Goal: Transaction & Acquisition: Purchase product/service

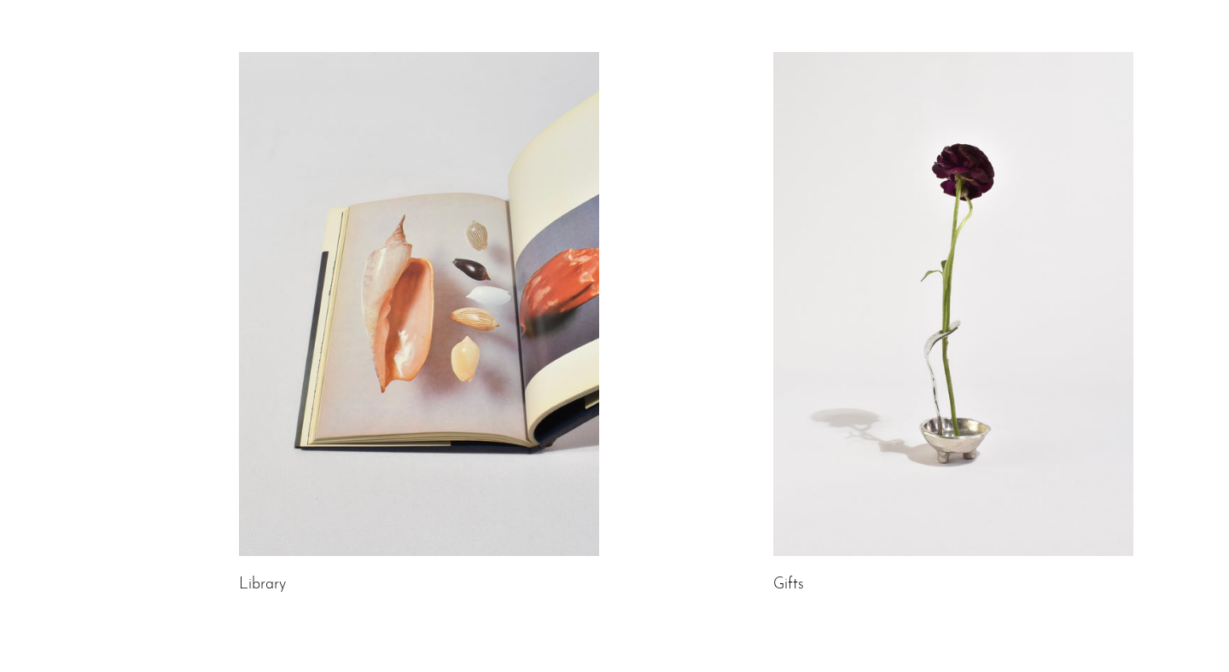
scroll to position [986, 0]
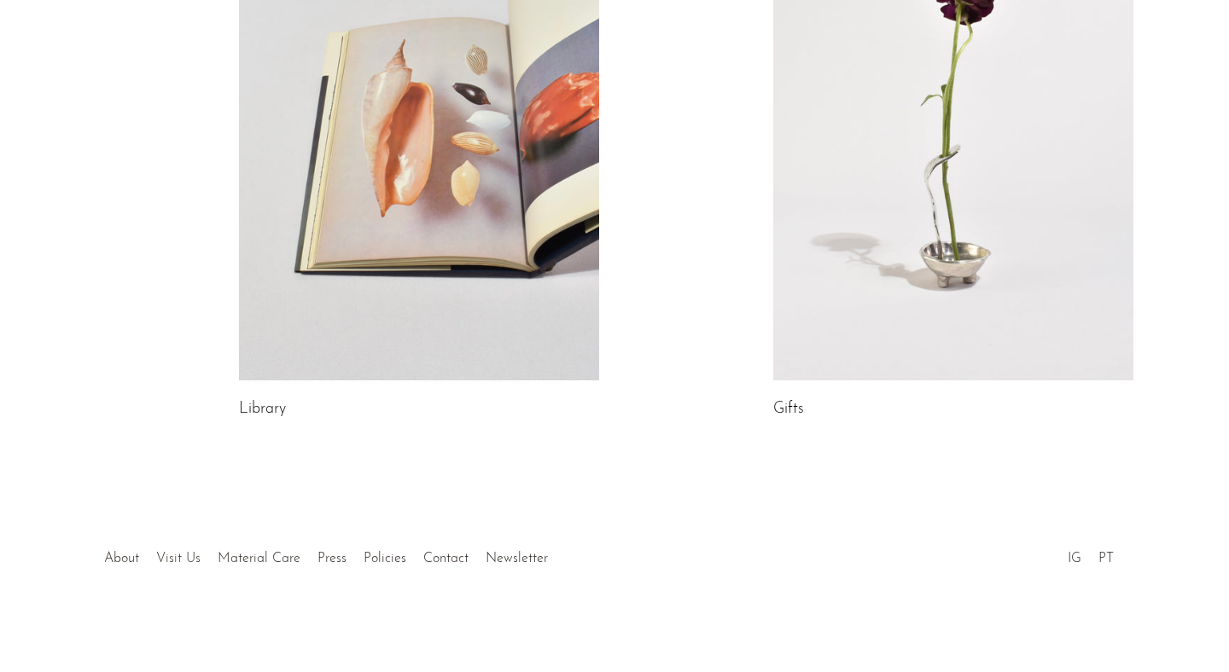
click at [164, 560] on link "Visit Us" at bounding box center [178, 559] width 44 height 14
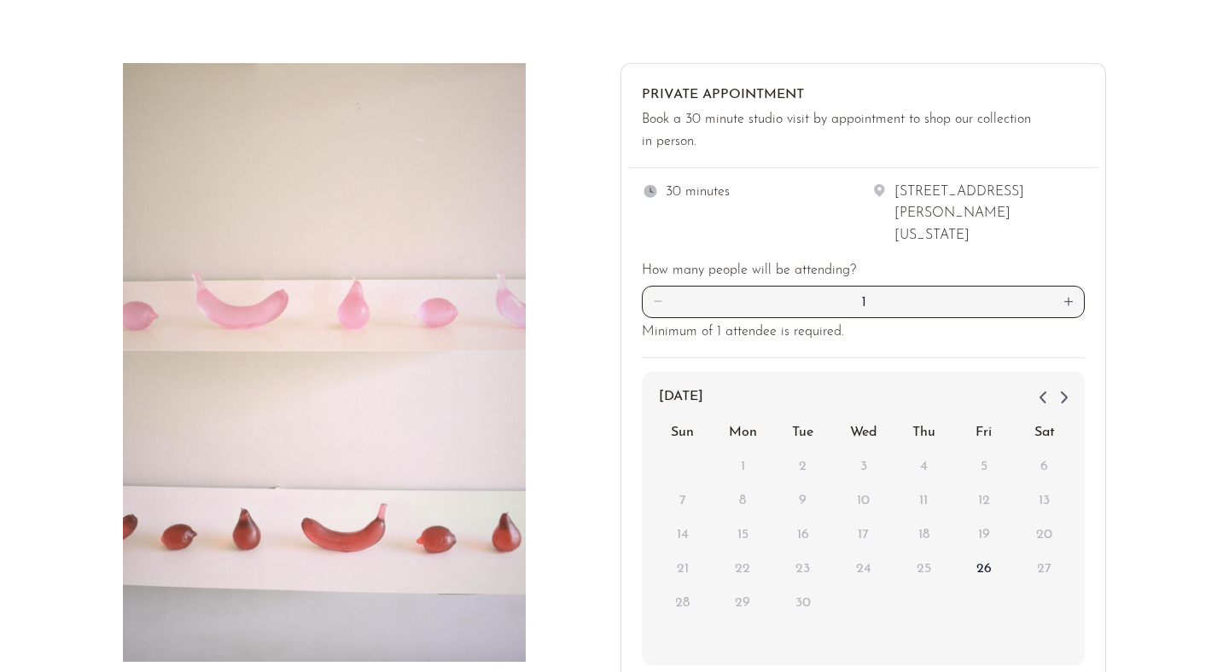
scroll to position [390, 0]
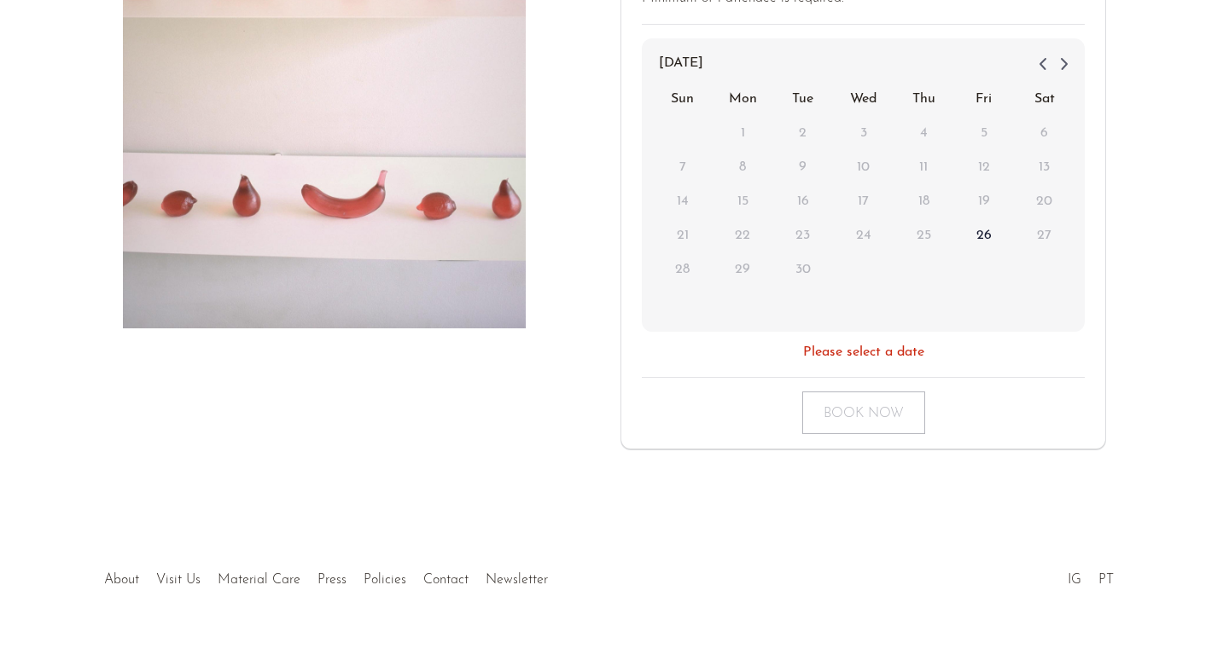
click at [500, 558] on div at bounding box center [615, 562] width 328 height 60
click at [510, 557] on div at bounding box center [615, 562] width 328 height 60
click at [121, 573] on link "About" at bounding box center [121, 580] width 35 height 14
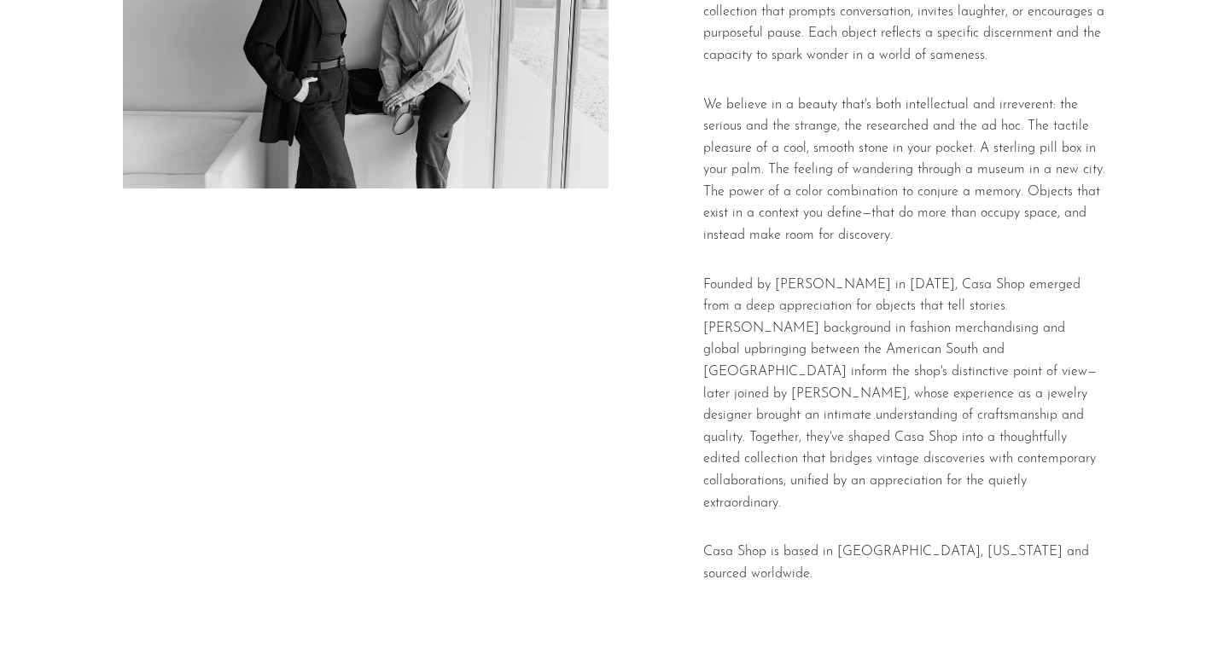
scroll to position [381, 0]
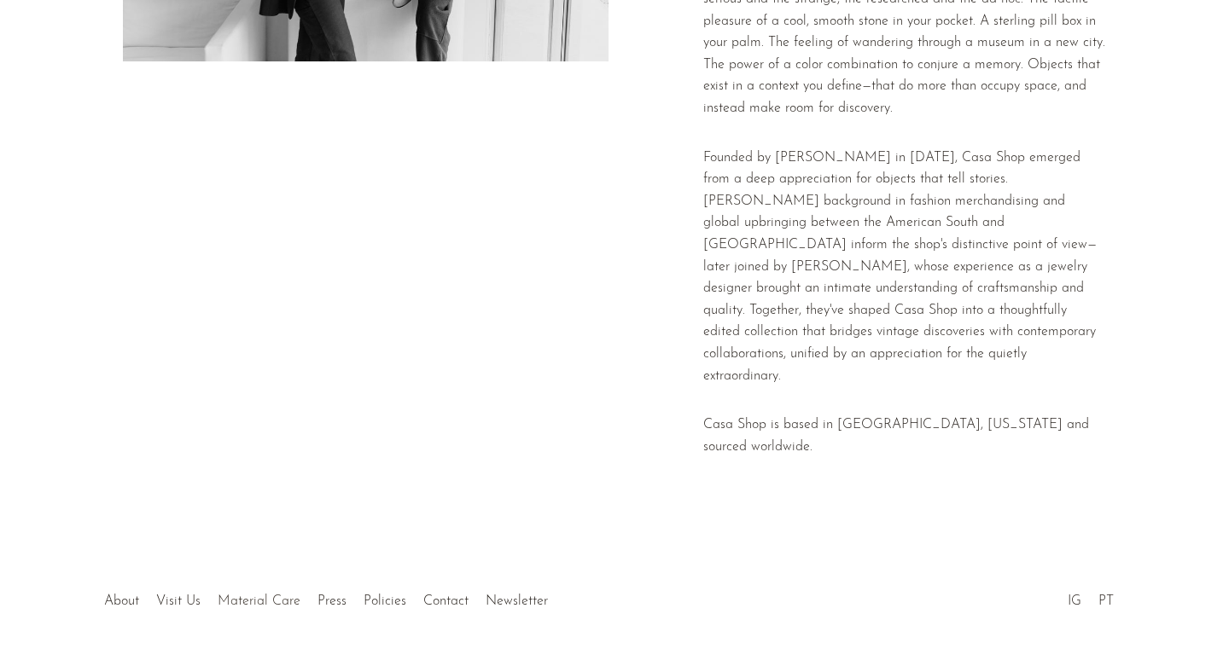
click at [242, 595] on link "Material Care" at bounding box center [259, 602] width 83 height 14
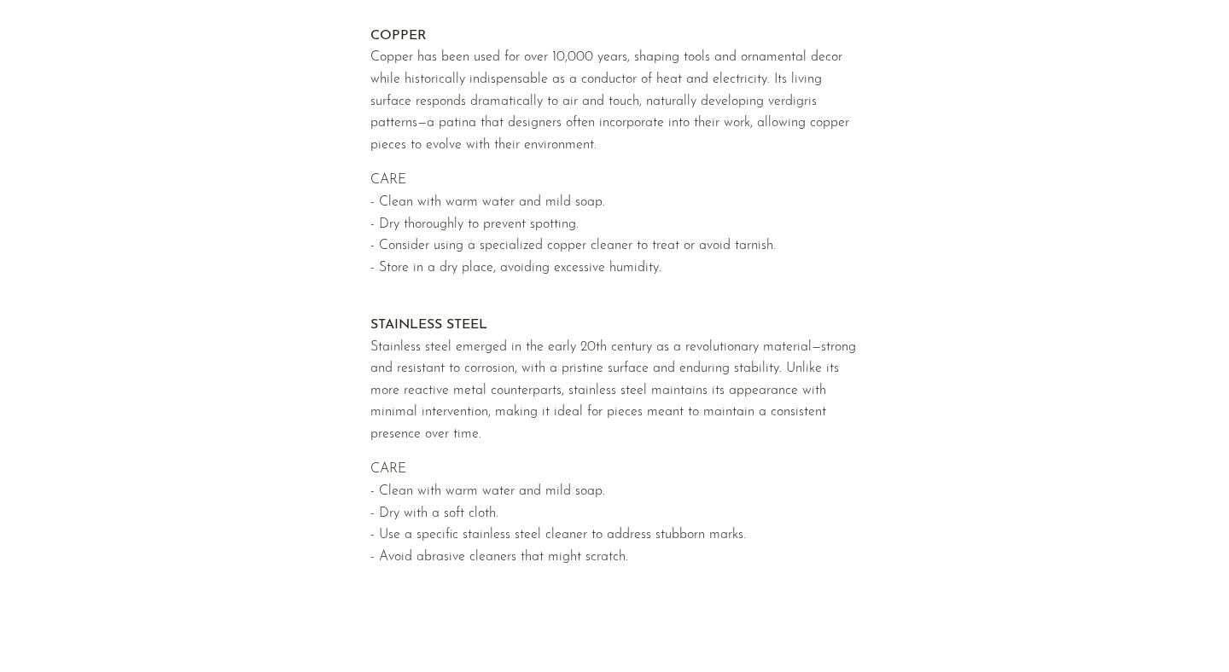
scroll to position [1737, 0]
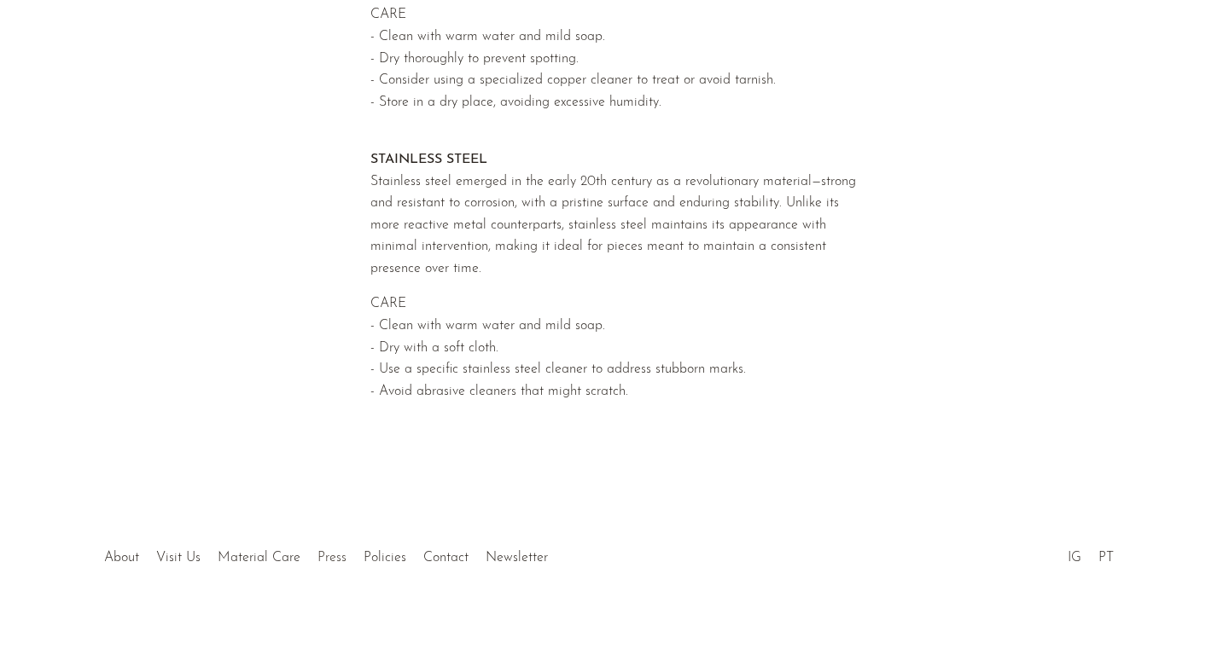
click at [332, 563] on link "Press" at bounding box center [331, 558] width 29 height 14
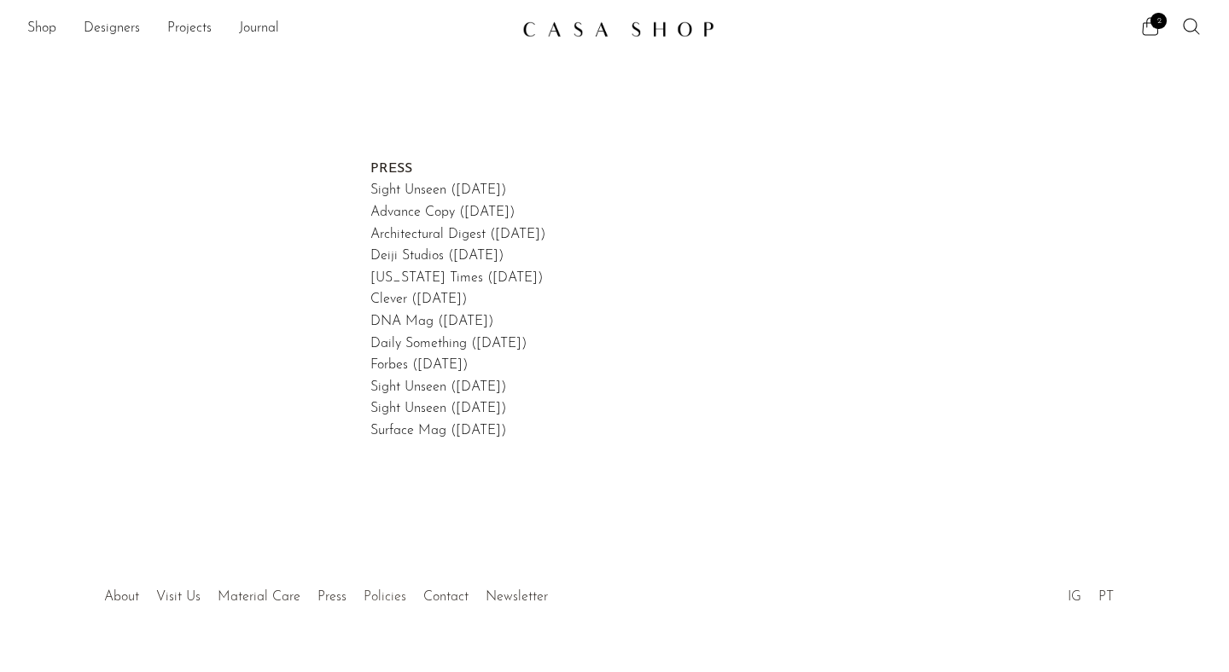
click at [376, 602] on link "Policies" at bounding box center [384, 597] width 43 height 14
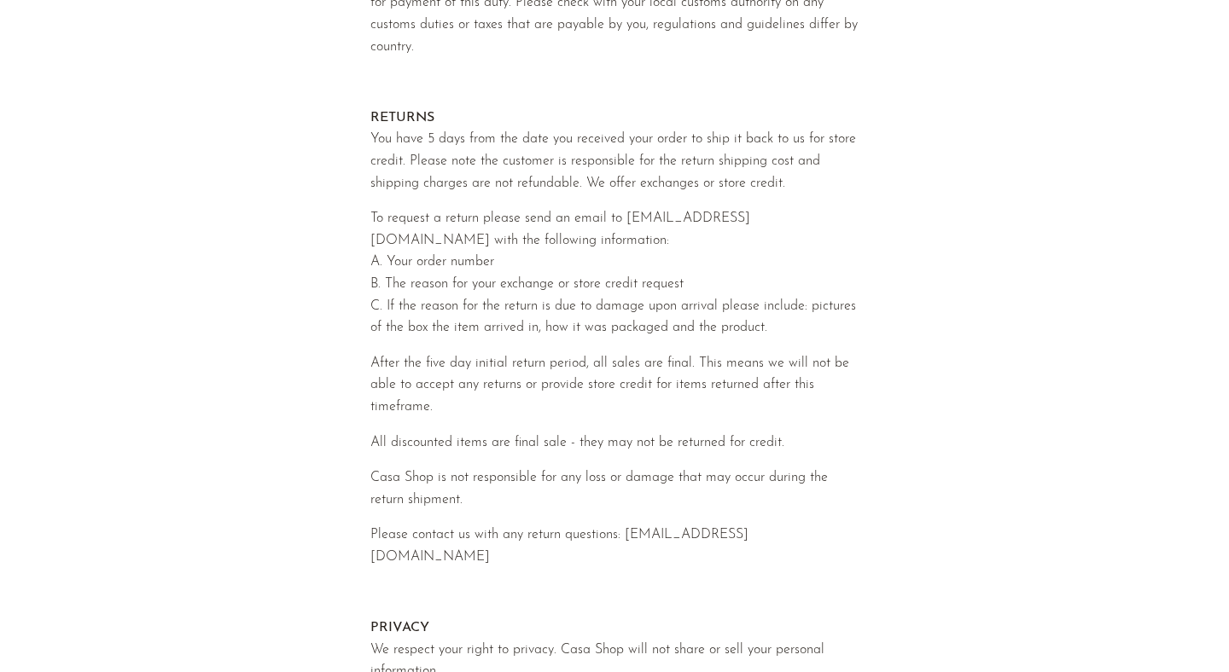
scroll to position [845, 0]
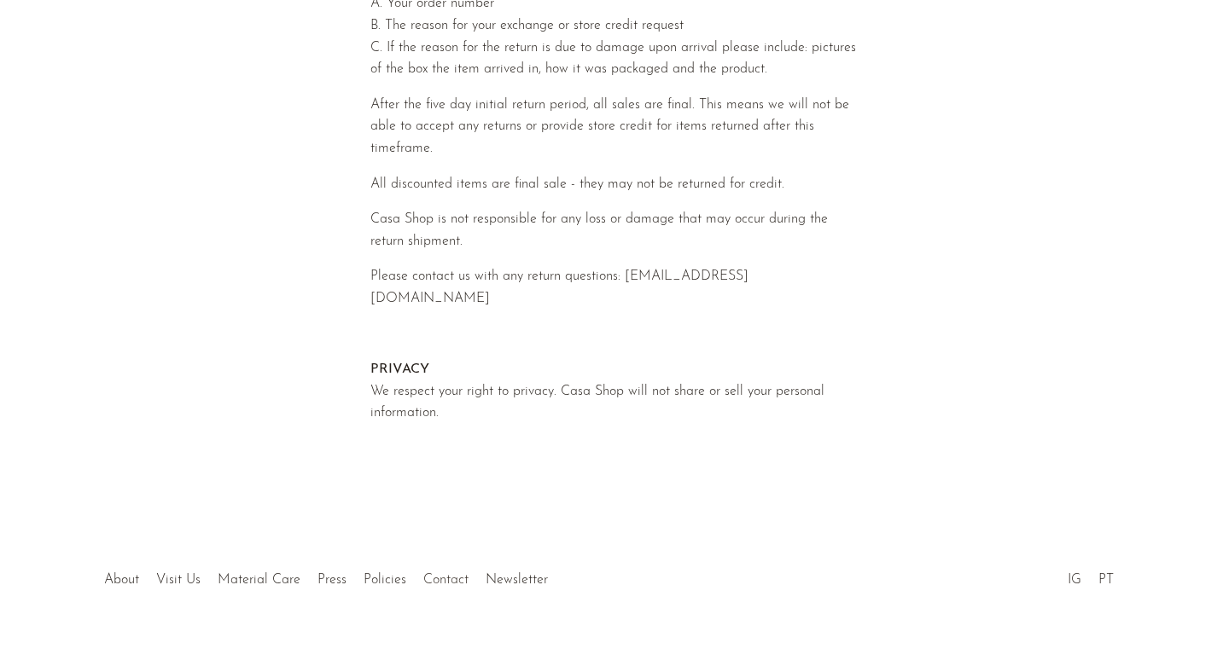
click at [449, 573] on link "Contact" at bounding box center [445, 580] width 45 height 14
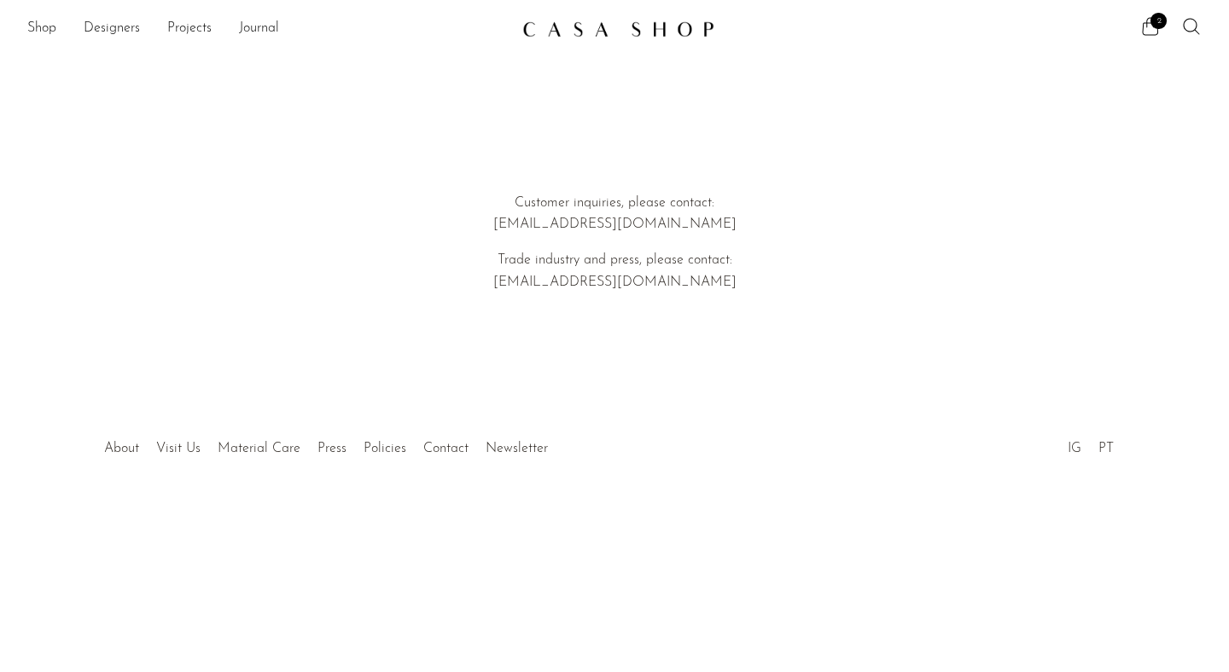
click at [545, 37] on img at bounding box center [618, 28] width 192 height 17
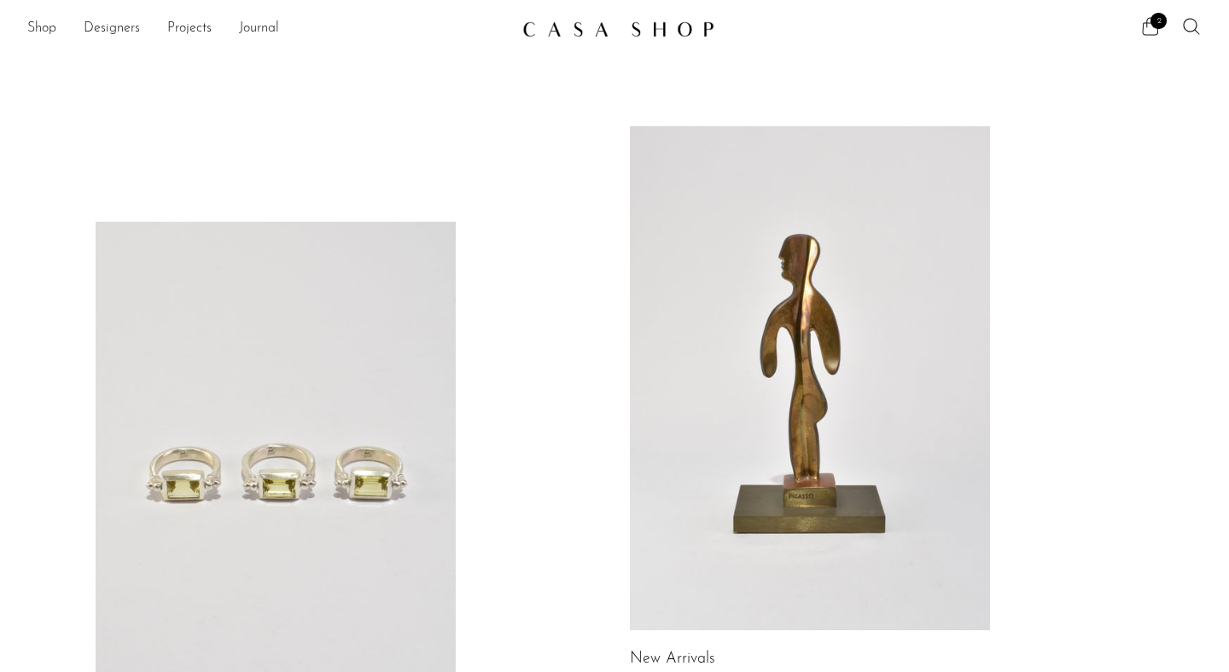
click at [1149, 31] on icon at bounding box center [1150, 26] width 20 height 20
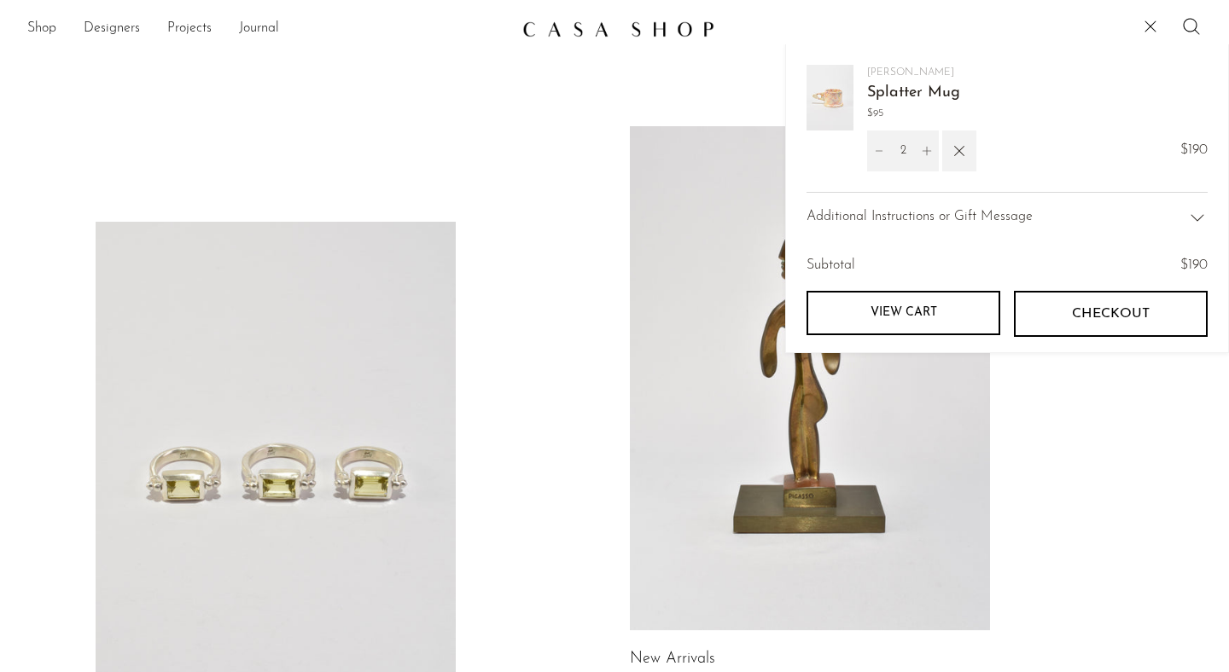
click at [1069, 317] on button "Checkout" at bounding box center [1111, 314] width 194 height 46
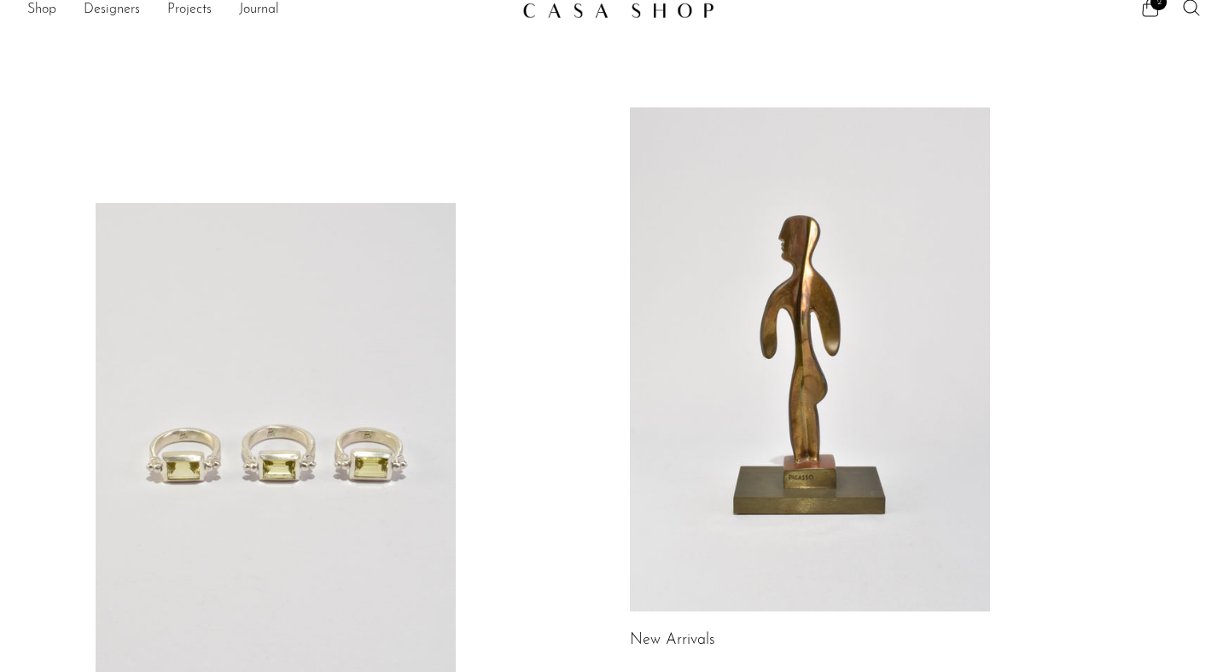
scroll to position [20, 0]
click at [1154, 11] on icon at bounding box center [1150, 7] width 20 height 20
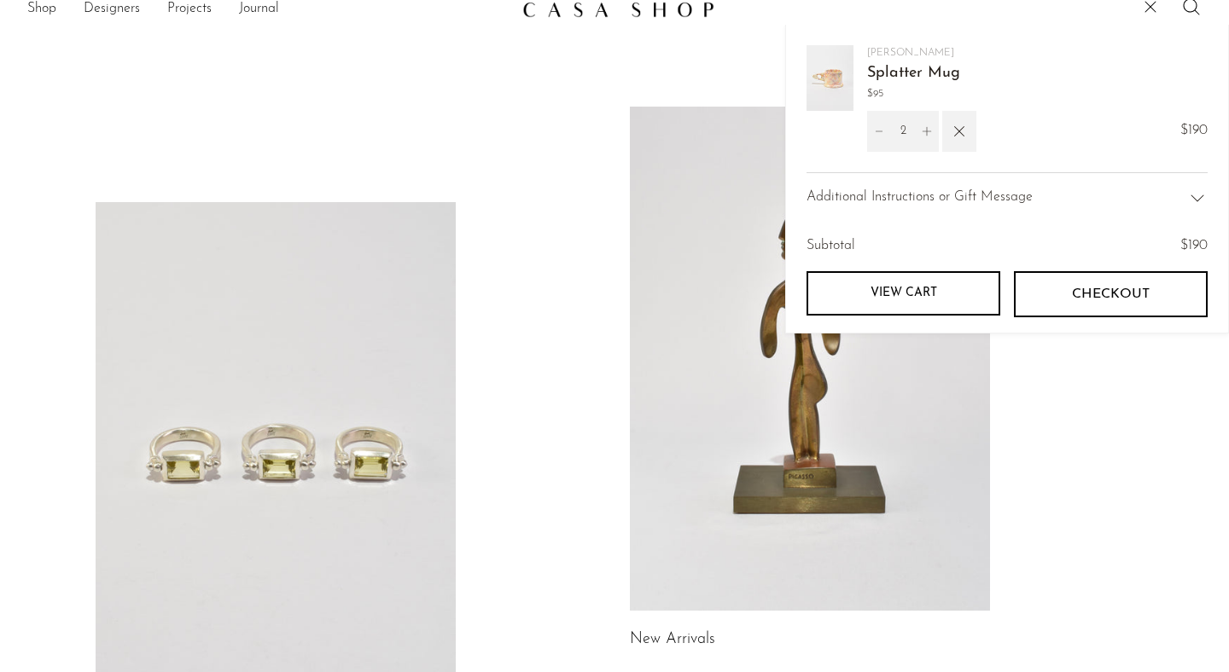
click at [1037, 201] on div "Additional Instructions or Gift Message" at bounding box center [1006, 197] width 401 height 50
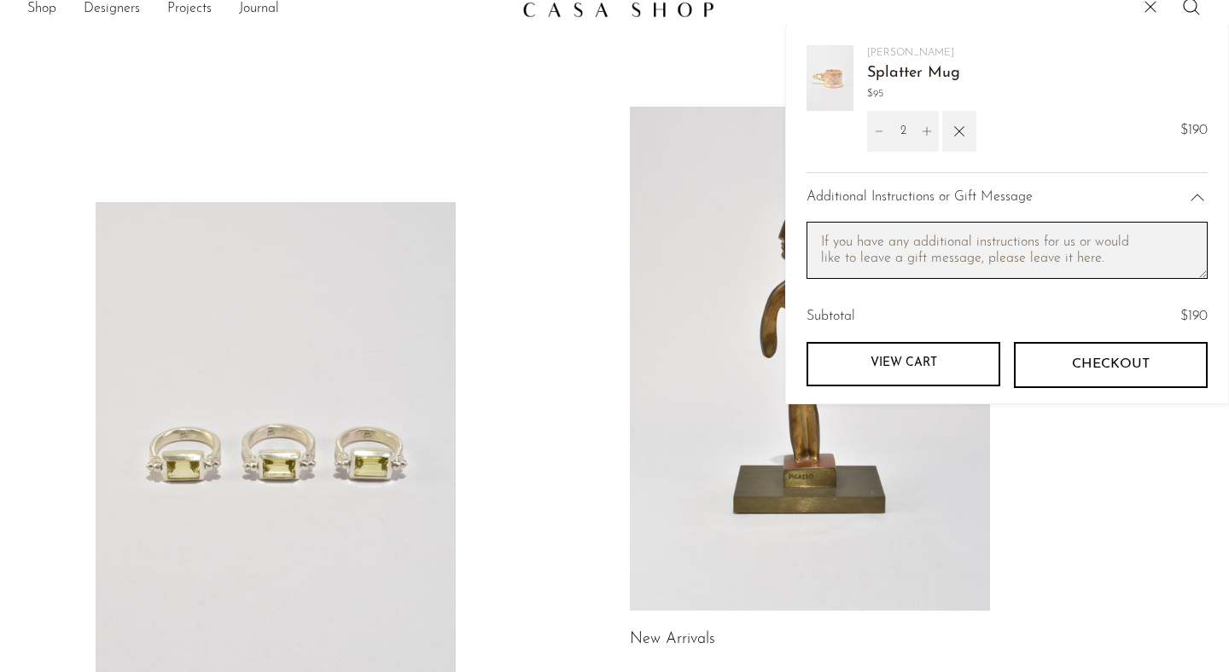
click at [998, 247] on textarea "Cart note" at bounding box center [1006, 250] width 401 height 57
click at [905, 66] on link "Splatter Mug" at bounding box center [913, 73] width 93 height 15
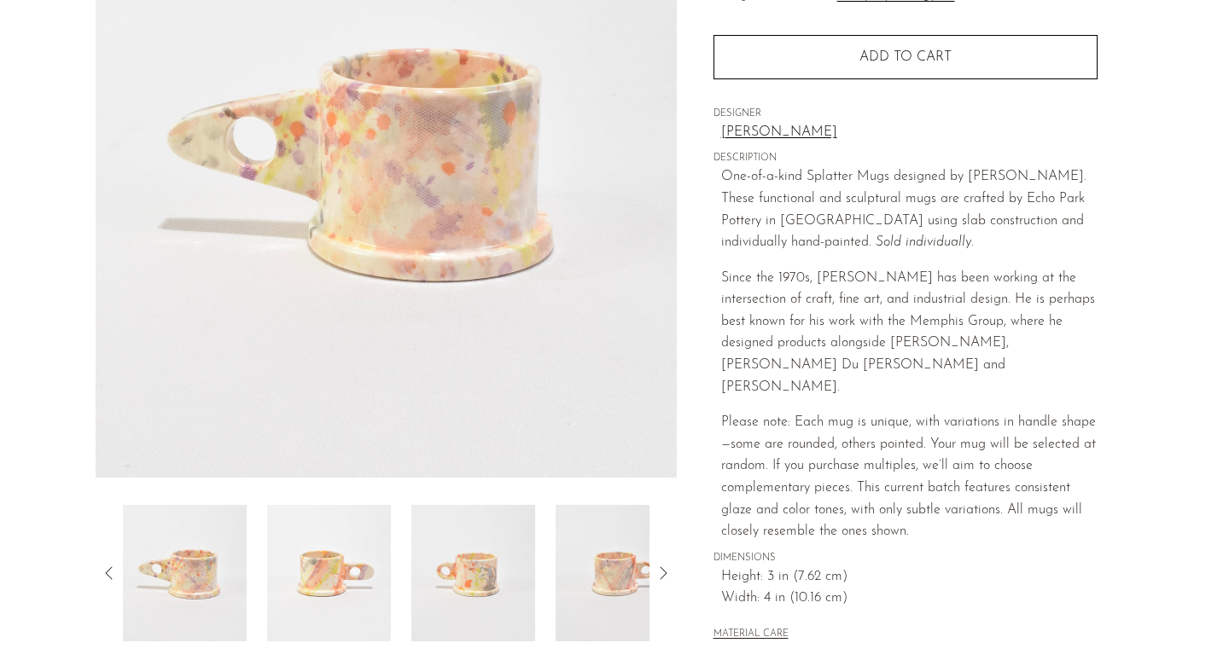
scroll to position [236, 0]
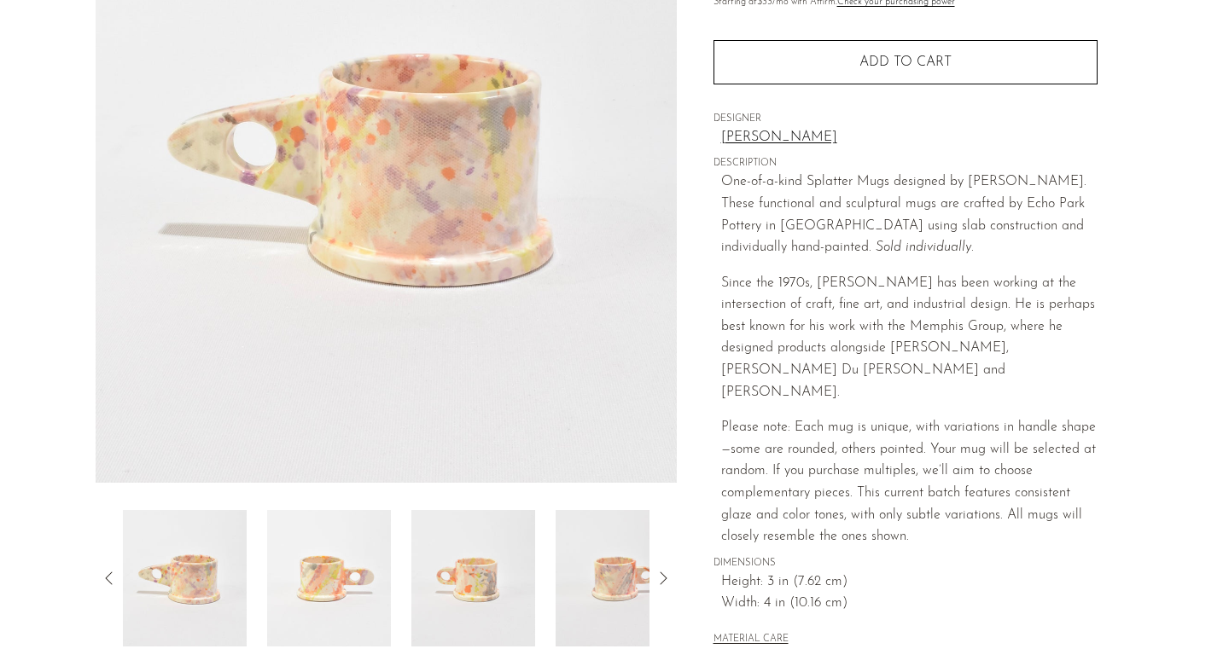
click at [657, 573] on icon at bounding box center [663, 578] width 20 height 20
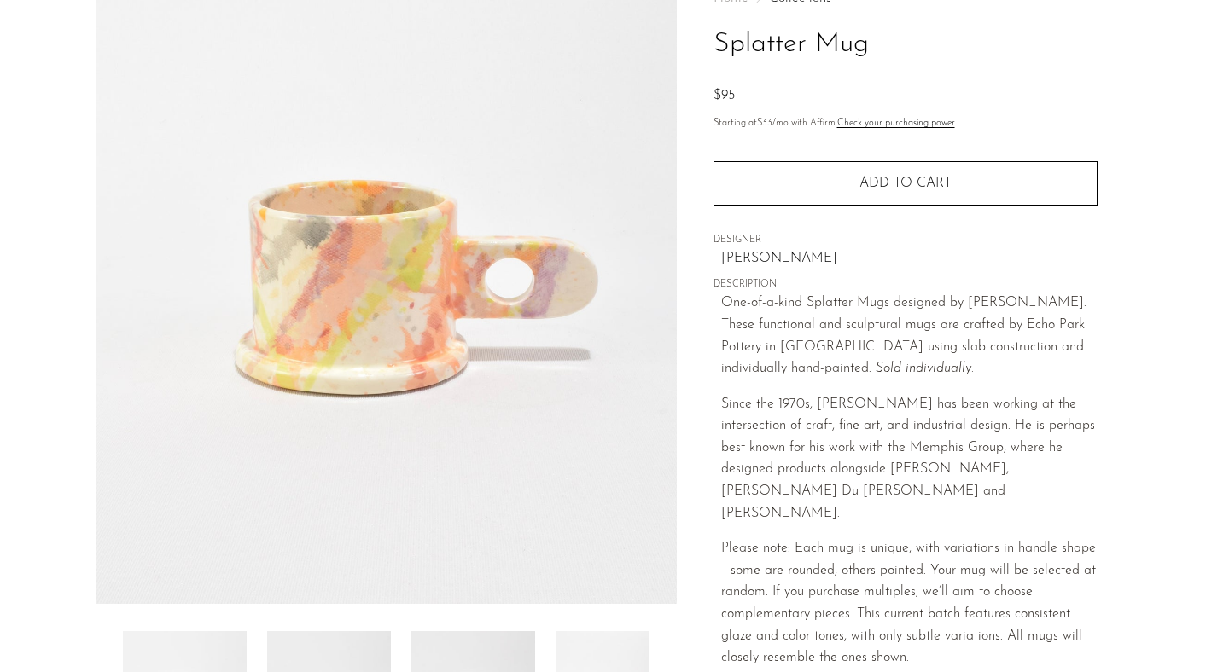
scroll to position [0, 0]
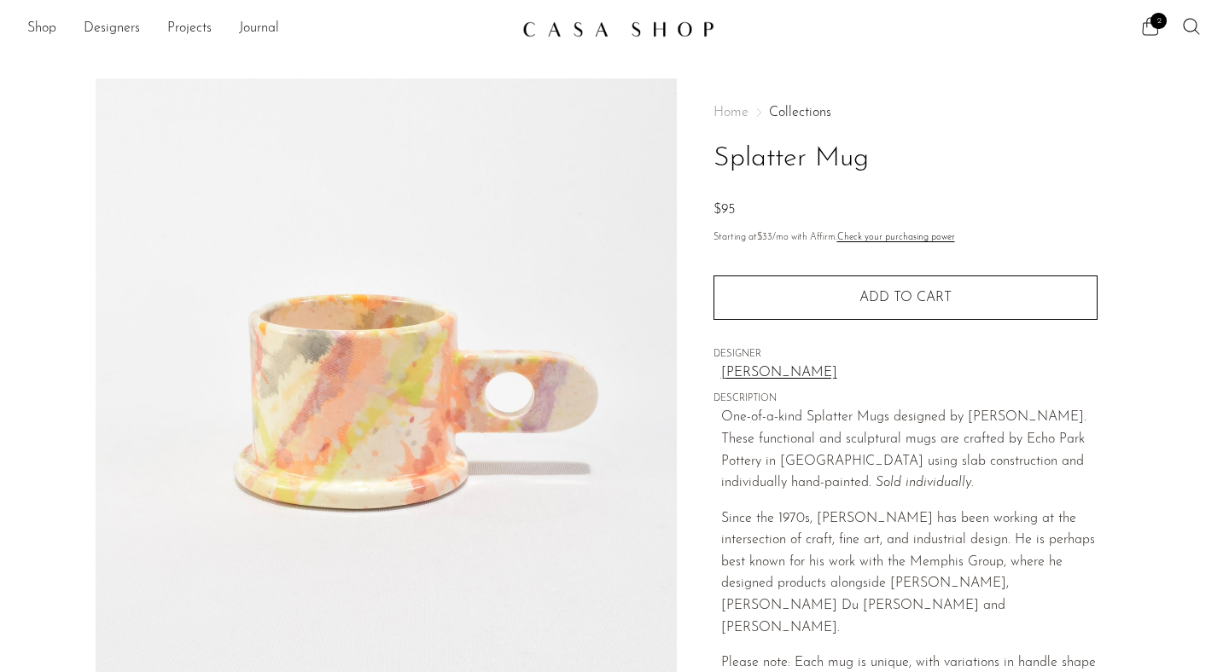
click at [1152, 26] on span "2" at bounding box center [1158, 21] width 16 height 16
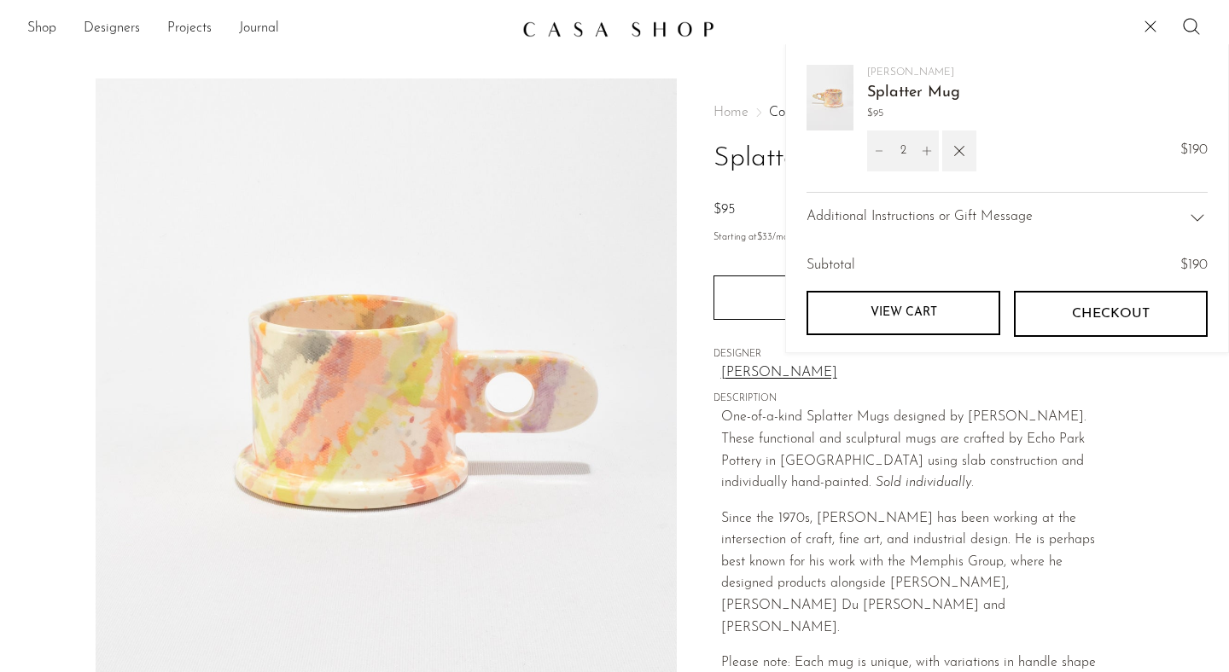
click at [974, 217] on span "Additional Instructions or Gift Message" at bounding box center [919, 217] width 226 height 22
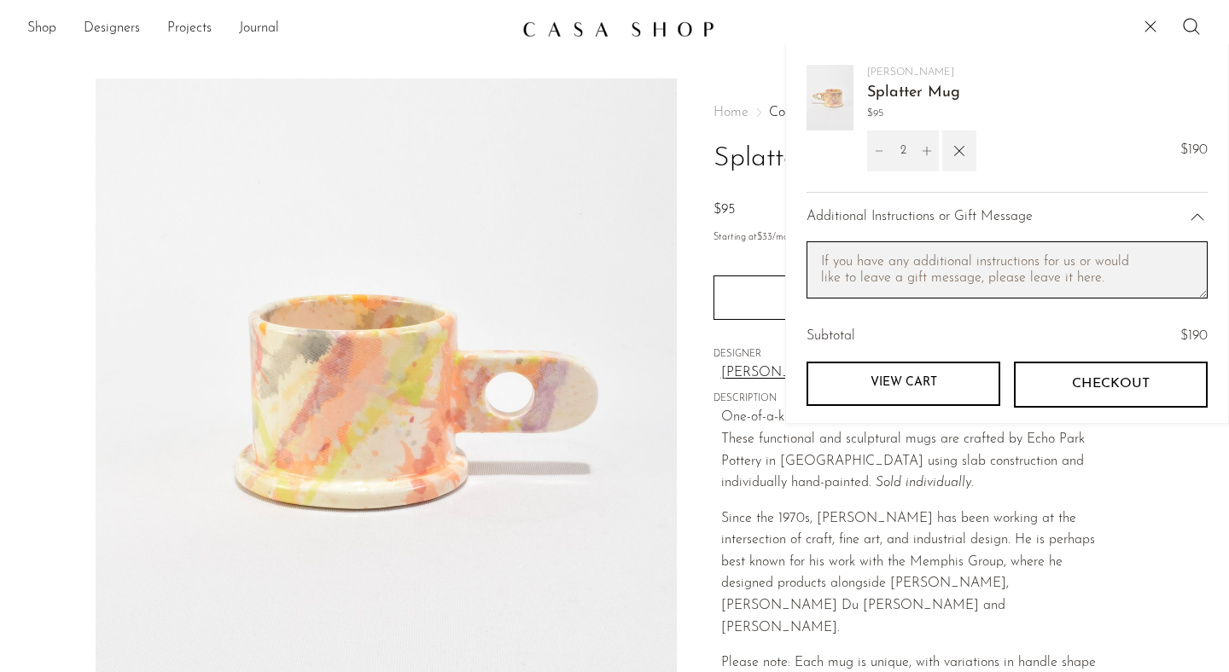
click at [924, 266] on textarea "Cart note" at bounding box center [1006, 269] width 401 height 57
paste textarea "Oval Handle"
paste textarea "Triangle Handle"
click at [1039, 288] on textarea "Could you please chose 1 to "Oval Handle" and 1 "Triangle Handle"" at bounding box center [1006, 269] width 401 height 57
click at [982, 265] on textarea "Could you please choose 1 to "Oval Handle" and 1 "Triangle Handle"" at bounding box center [1006, 269] width 401 height 57
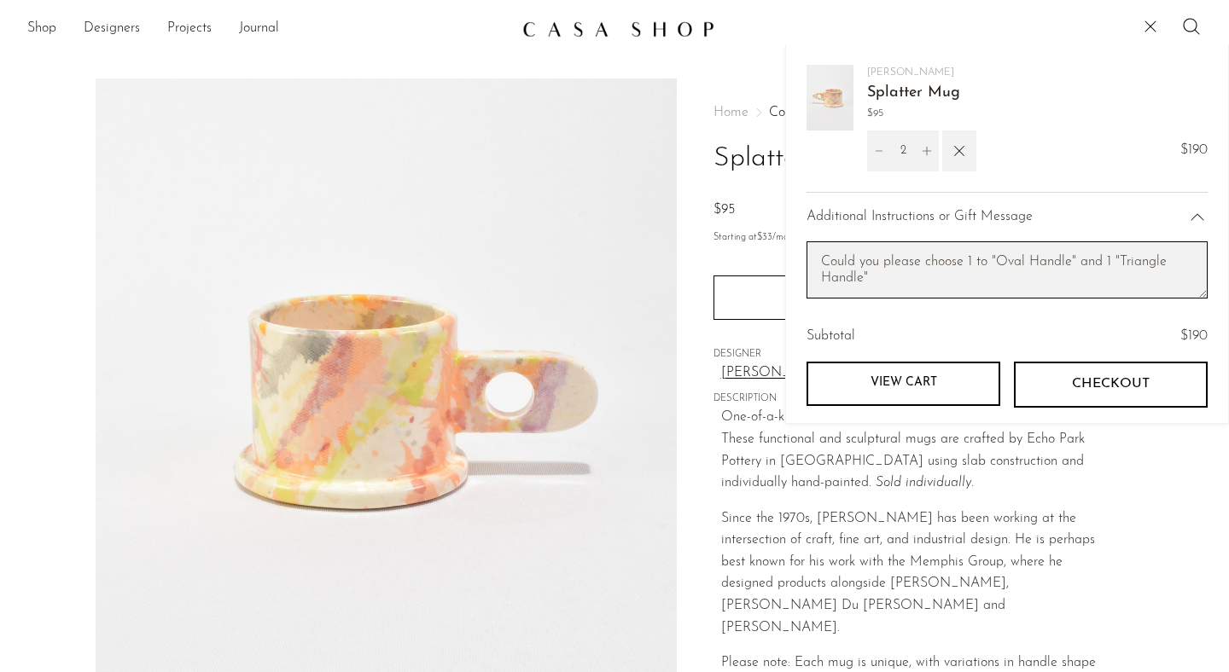
click at [1018, 257] on textarea "Could you please choose 1 to "Oval Handle" and 1 "Triangle Handle"" at bounding box center [1006, 269] width 401 height 57
click at [927, 276] on textarea "Could you please choose 1 "Oval Handle" and 1 "Triangle Handle"" at bounding box center [1006, 269] width 401 height 57
type textarea "Could you please choose one "Oval Handle" and one "Triangle Handle", as they ar…"
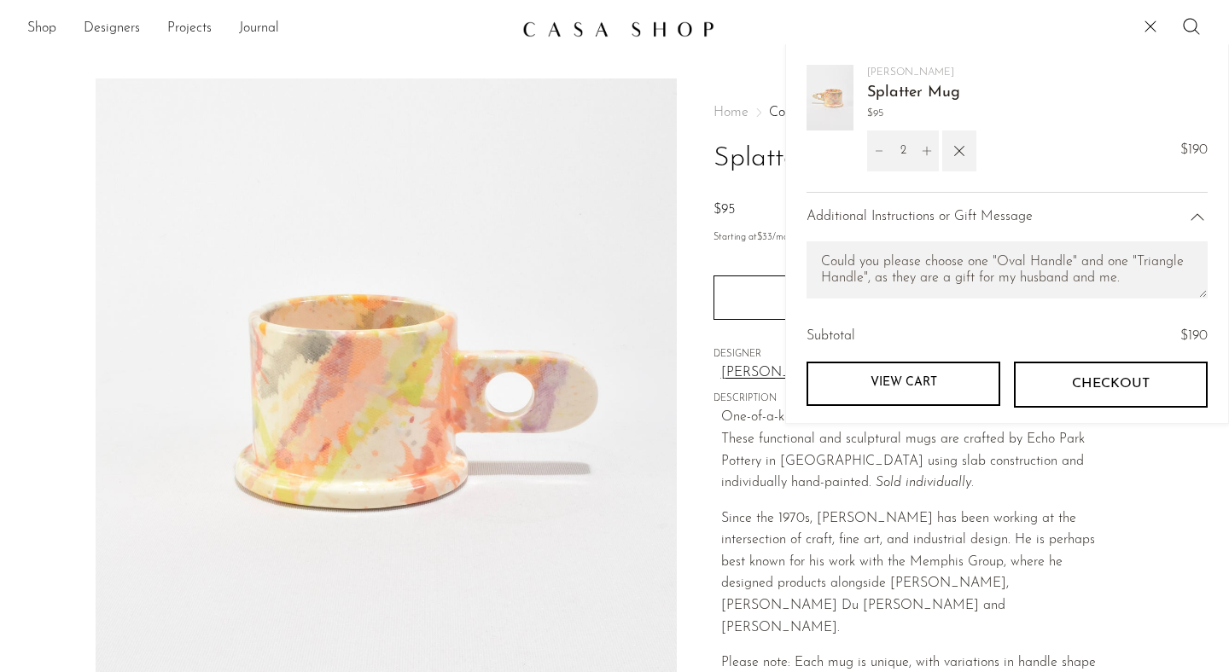
click at [959, 371] on link "View cart" at bounding box center [903, 384] width 194 height 44
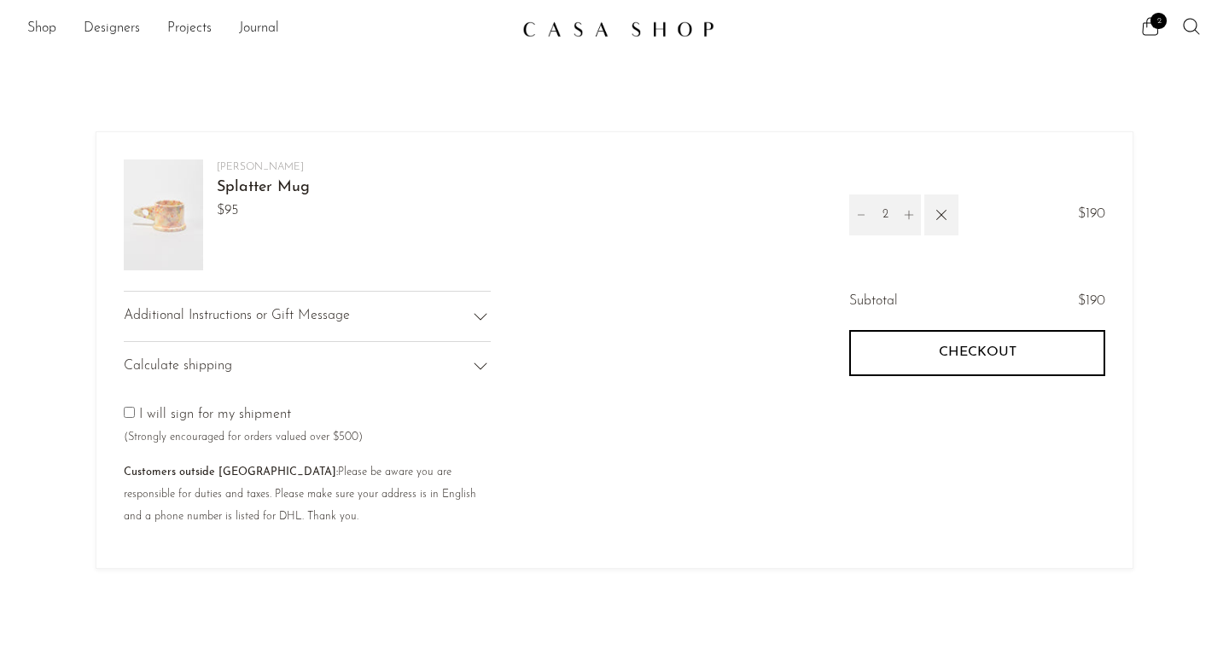
click at [473, 312] on icon at bounding box center [480, 316] width 20 height 20
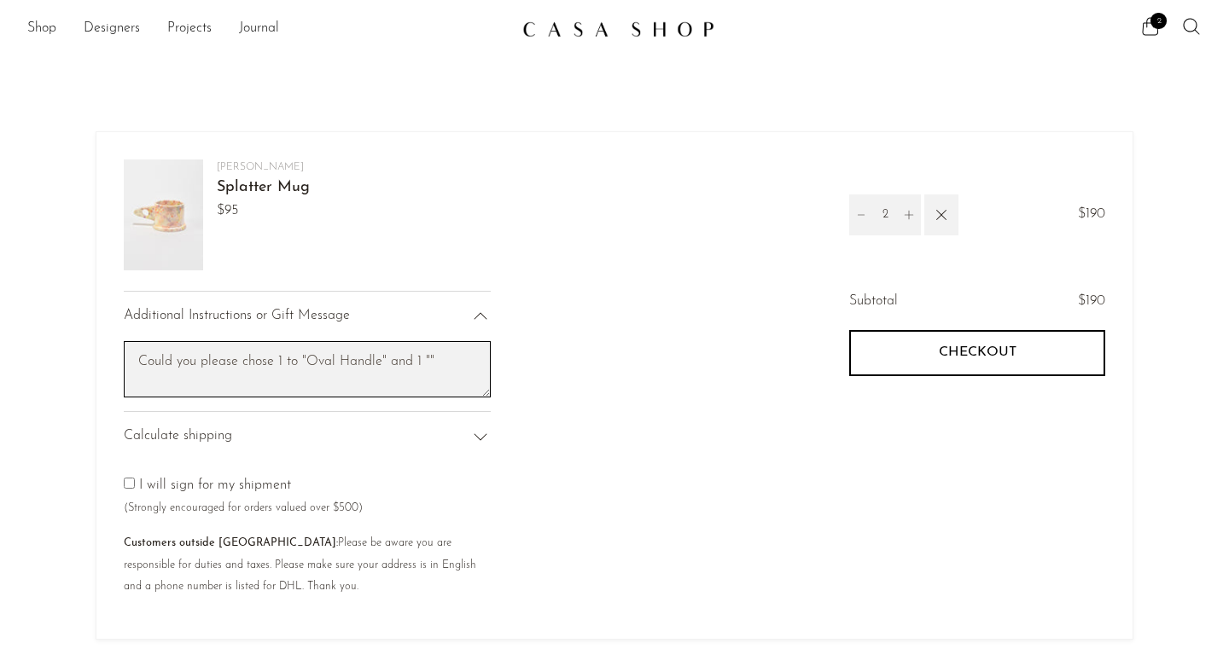
click at [422, 358] on textarea "Could you please chose 1 to "Oval Handle" and 1 """ at bounding box center [307, 369] width 367 height 57
click at [314, 386] on textarea "Could you please chose 1 to "Oval Handle" and 1 """ at bounding box center [307, 369] width 367 height 57
click at [247, 363] on textarea "Could you please chose 1 to "Oval Handle" and 1 """ at bounding box center [307, 369] width 367 height 57
click at [292, 360] on textarea "Could you please chose 1 to "Oval Handle" and 1 """ at bounding box center [307, 369] width 367 height 57
paste textarea "Triangle Handle"
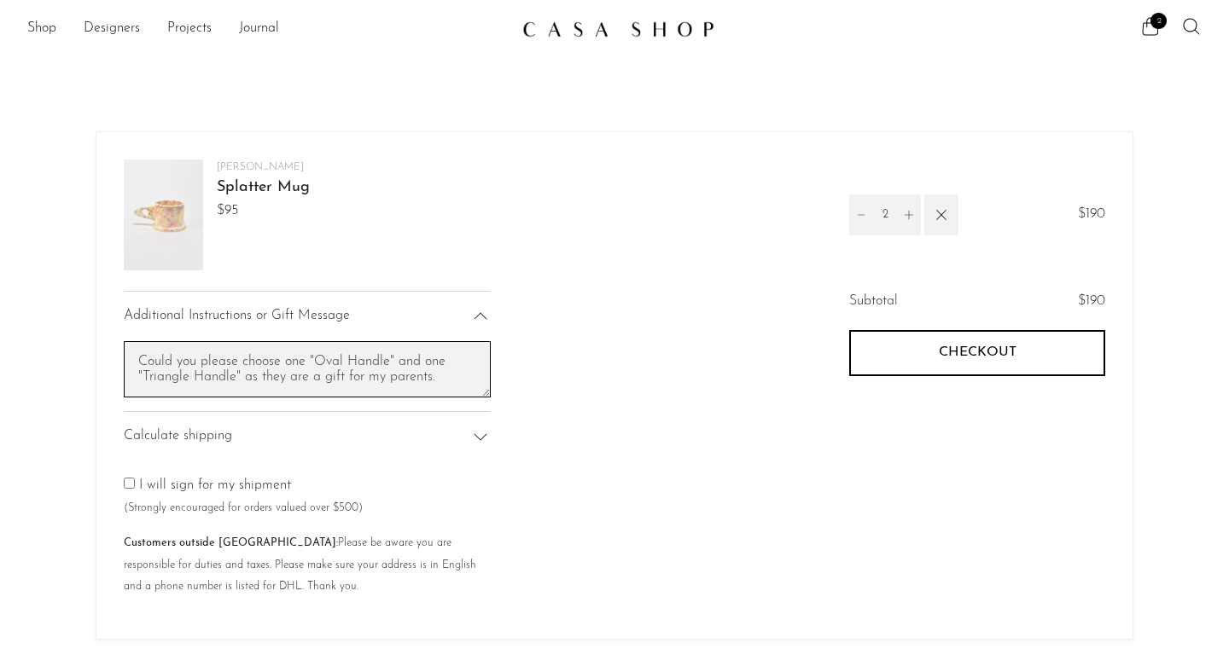
type textarea "Could you please choose one "Oval Handle" and one "Triangle Handle" as they are…"
click at [563, 445] on div "Additional Instructions or Gift Message Could you please chose 1 to "Oval Handl…" at bounding box center [369, 451] width 491 height 321
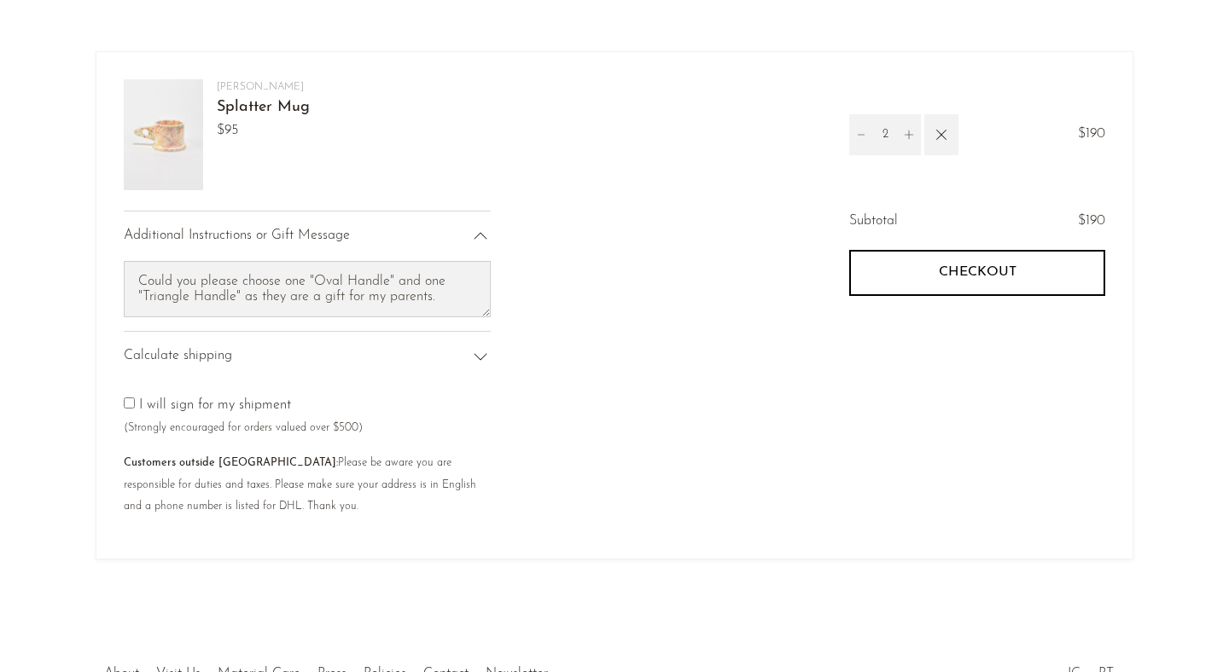
scroll to position [81, 0]
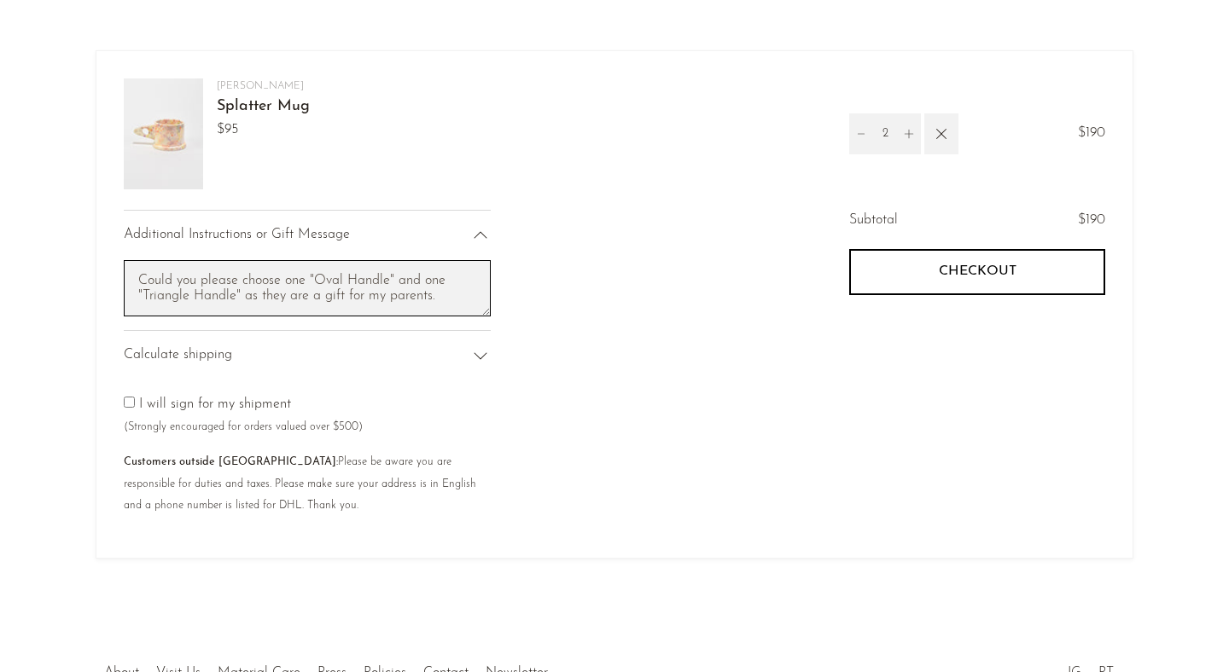
click at [445, 299] on textarea "Could you please chose 1 to "Oval Handle" and 1 """ at bounding box center [307, 288] width 367 height 57
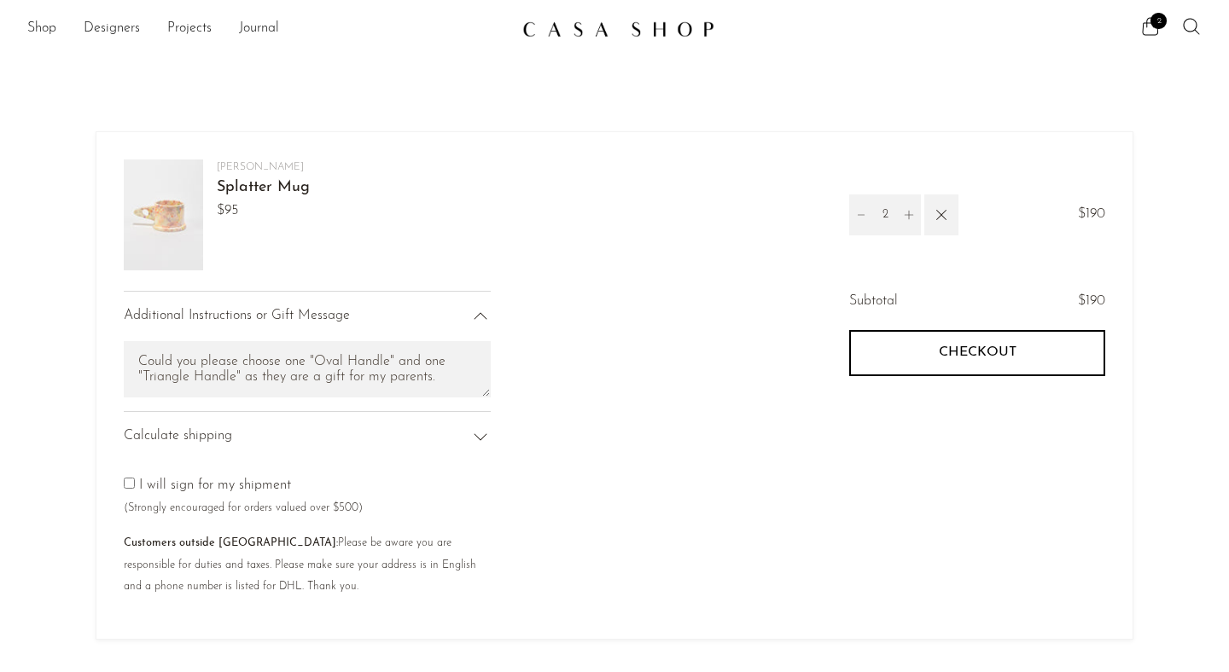
click at [584, 380] on div "Additional Instructions or Gift Message Could you please chose 1 to "Oval Handl…" at bounding box center [369, 451] width 491 height 321
click at [1012, 353] on span "Checkout" at bounding box center [978, 353] width 78 height 16
